Goal: Check status

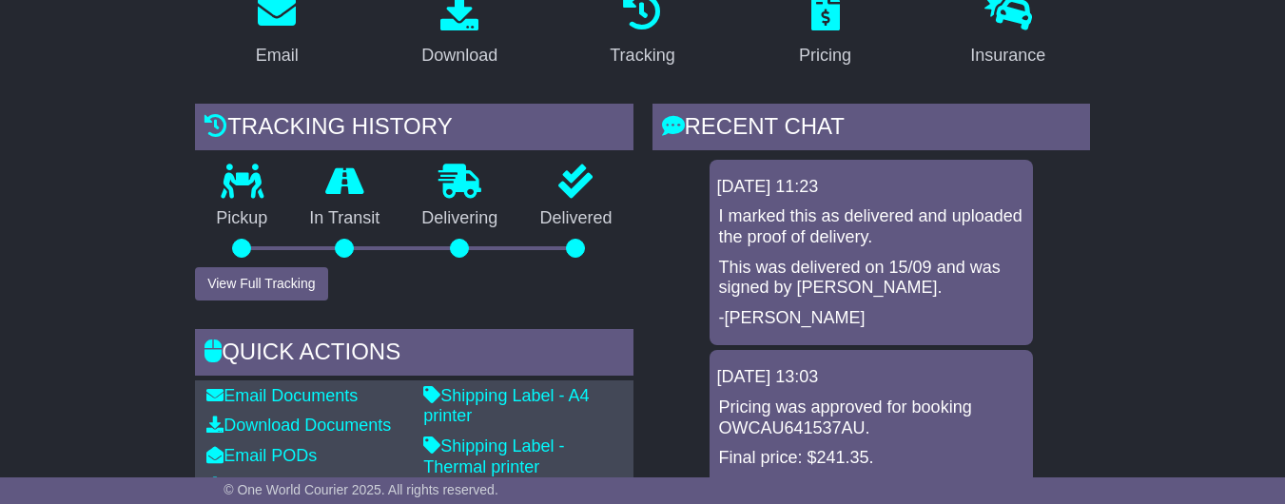
scroll to position [371, 0]
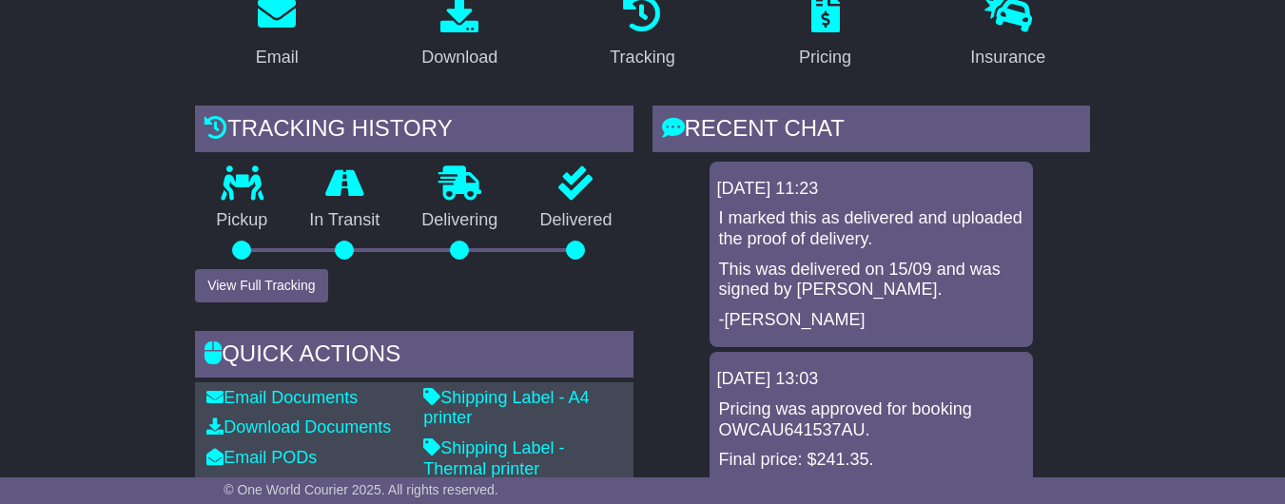
click at [867, 249] on p "I marked this as delivered and uploaded the proof of delivery." at bounding box center [871, 228] width 304 height 41
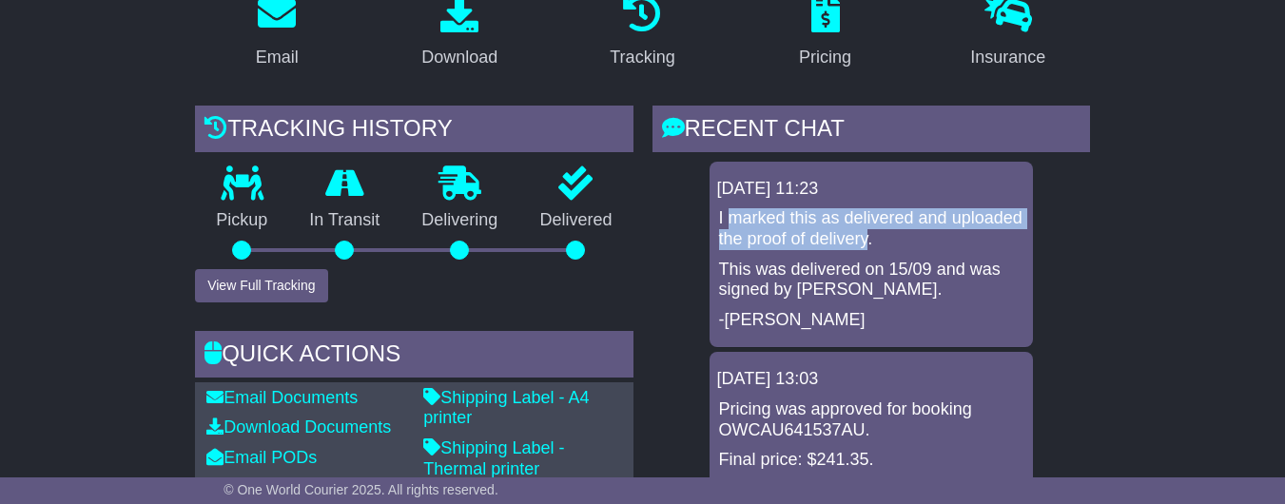
drag, startPoint x: 727, startPoint y: 230, endPoint x: 859, endPoint y: 255, distance: 134.5
click at [859, 249] on p "I marked this as delivered and uploaded the proof of delivery." at bounding box center [871, 228] width 304 height 41
copy p "marked this as delivered and uploaded the proof of delivery"
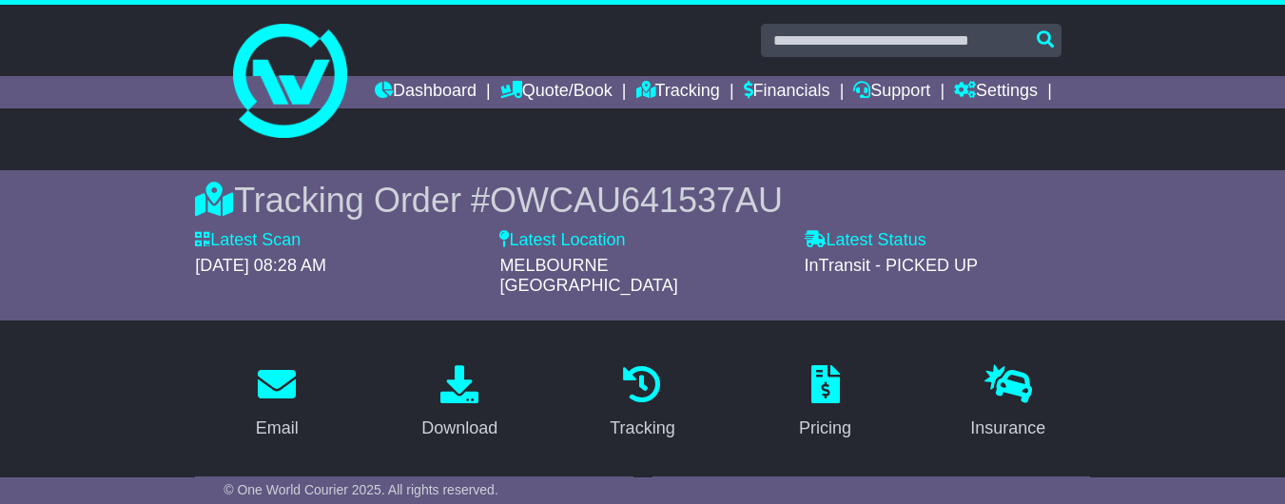
click at [522, 220] on span "OWCAU641537AU" at bounding box center [636, 200] width 293 height 39
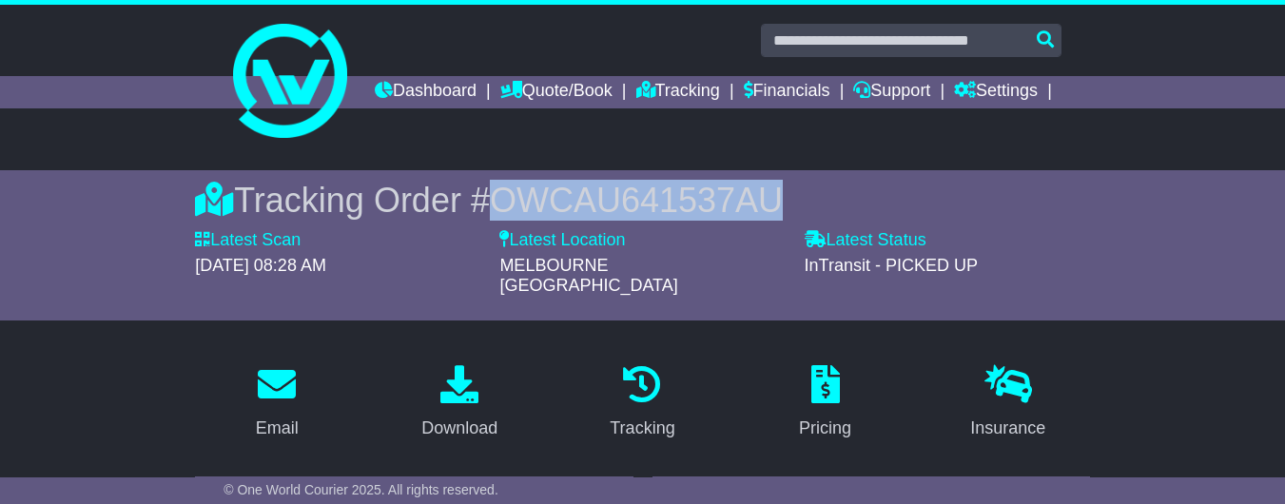
drag, startPoint x: 481, startPoint y: 237, endPoint x: 758, endPoint y: 245, distance: 277.0
click at [758, 221] on div "Tracking Order # OWCAU641537AU" at bounding box center [642, 200] width 895 height 41
copy span "OWCAU641537AU"
